Goal: Information Seeking & Learning: Learn about a topic

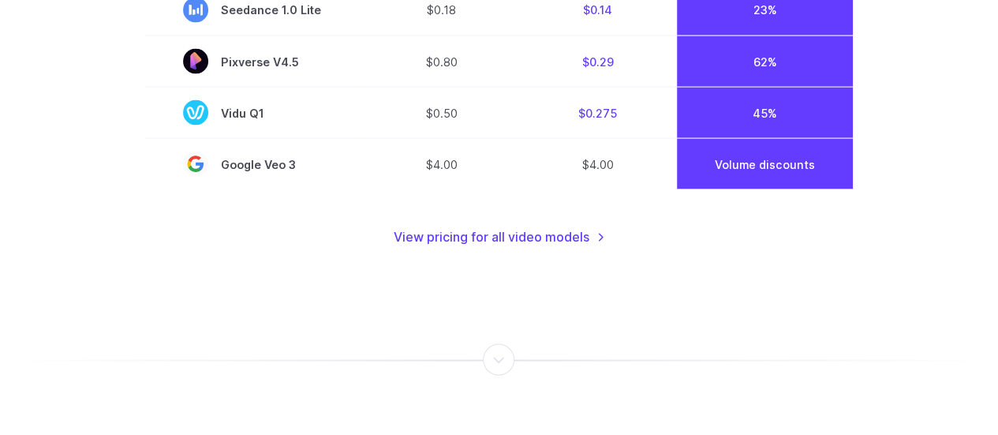
scroll to position [1259, 0]
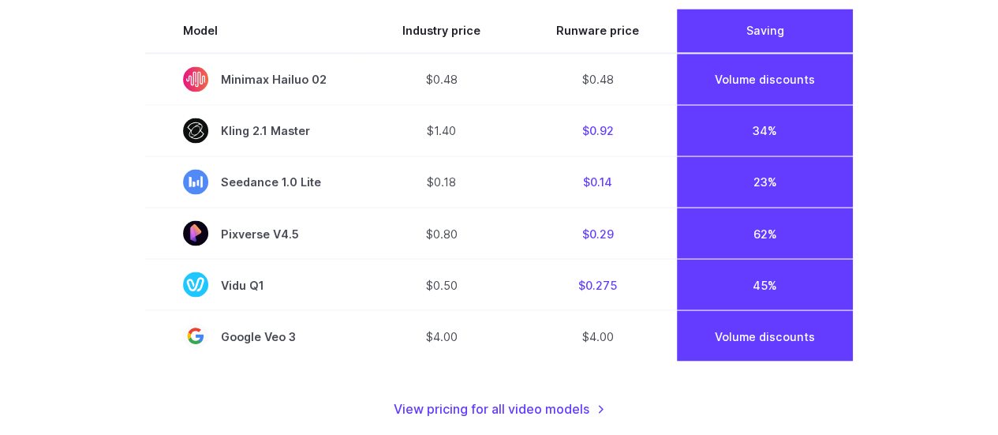
click at [510, 397] on div "Model Industry price Runware price Saving Minimax Hailuo 02 $0.48 $0.48 Volume …" at bounding box center [499, 214] width 708 height 410
click at [511, 413] on link "View pricing for all video models" at bounding box center [499, 408] width 211 height 21
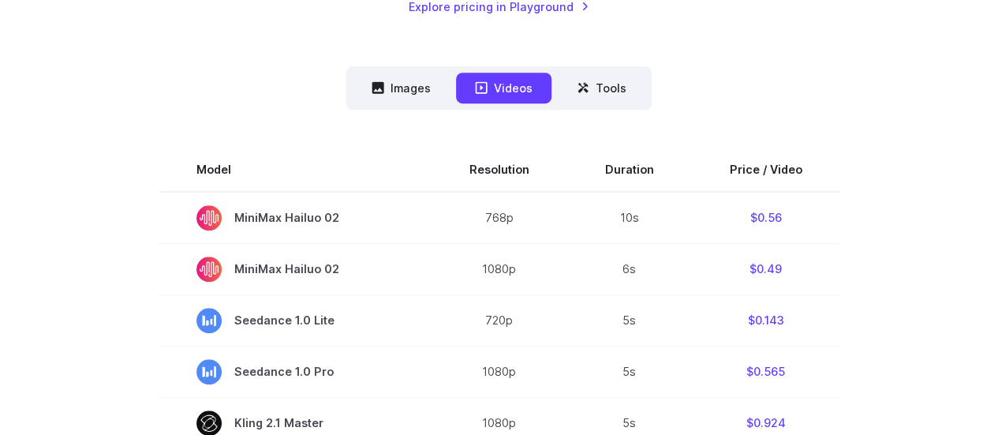
scroll to position [396, 0]
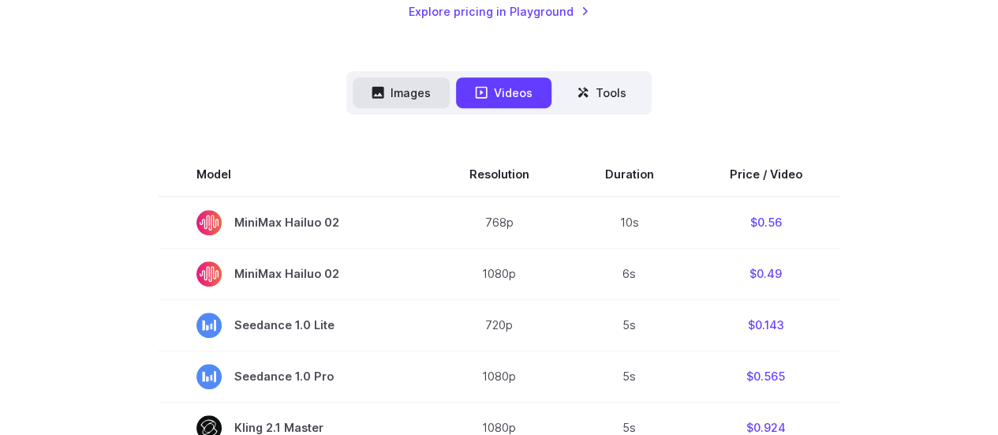
click at [399, 83] on button "Images" at bounding box center [401, 92] width 97 height 31
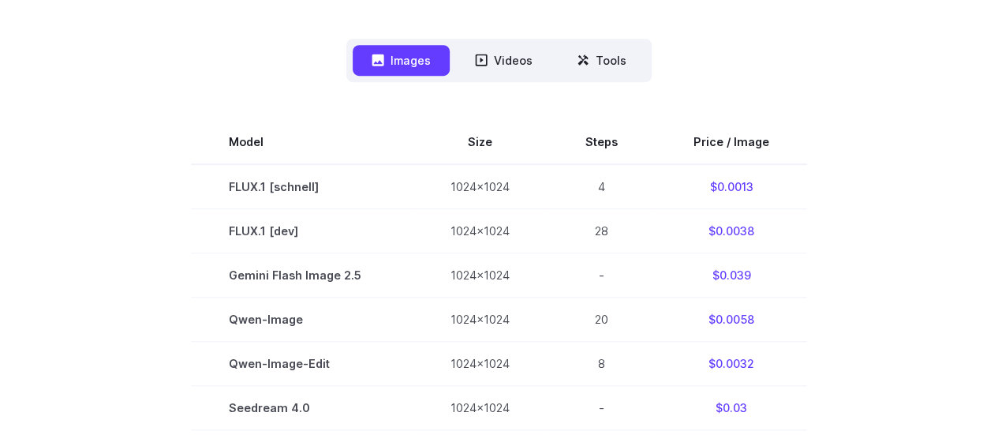
scroll to position [443, 0]
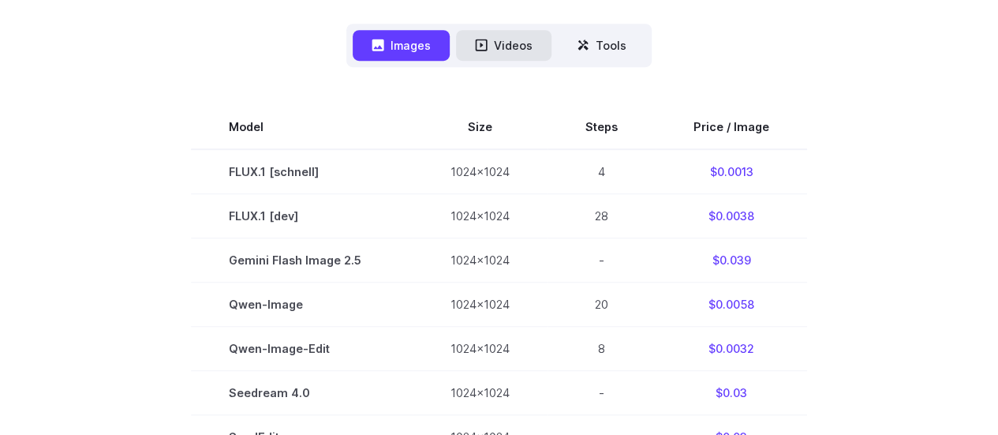
click at [507, 34] on button "Videos" at bounding box center [503, 45] width 95 height 31
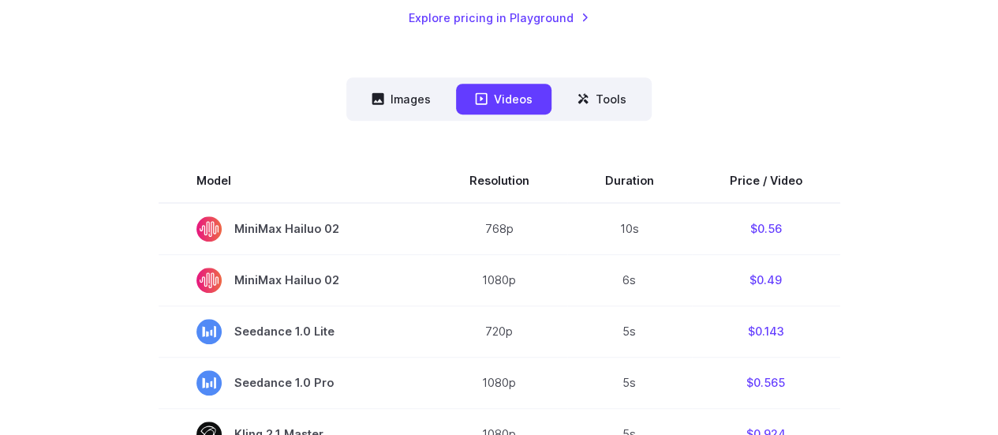
scroll to position [0, 0]
